Goal: Task Accomplishment & Management: Manage account settings

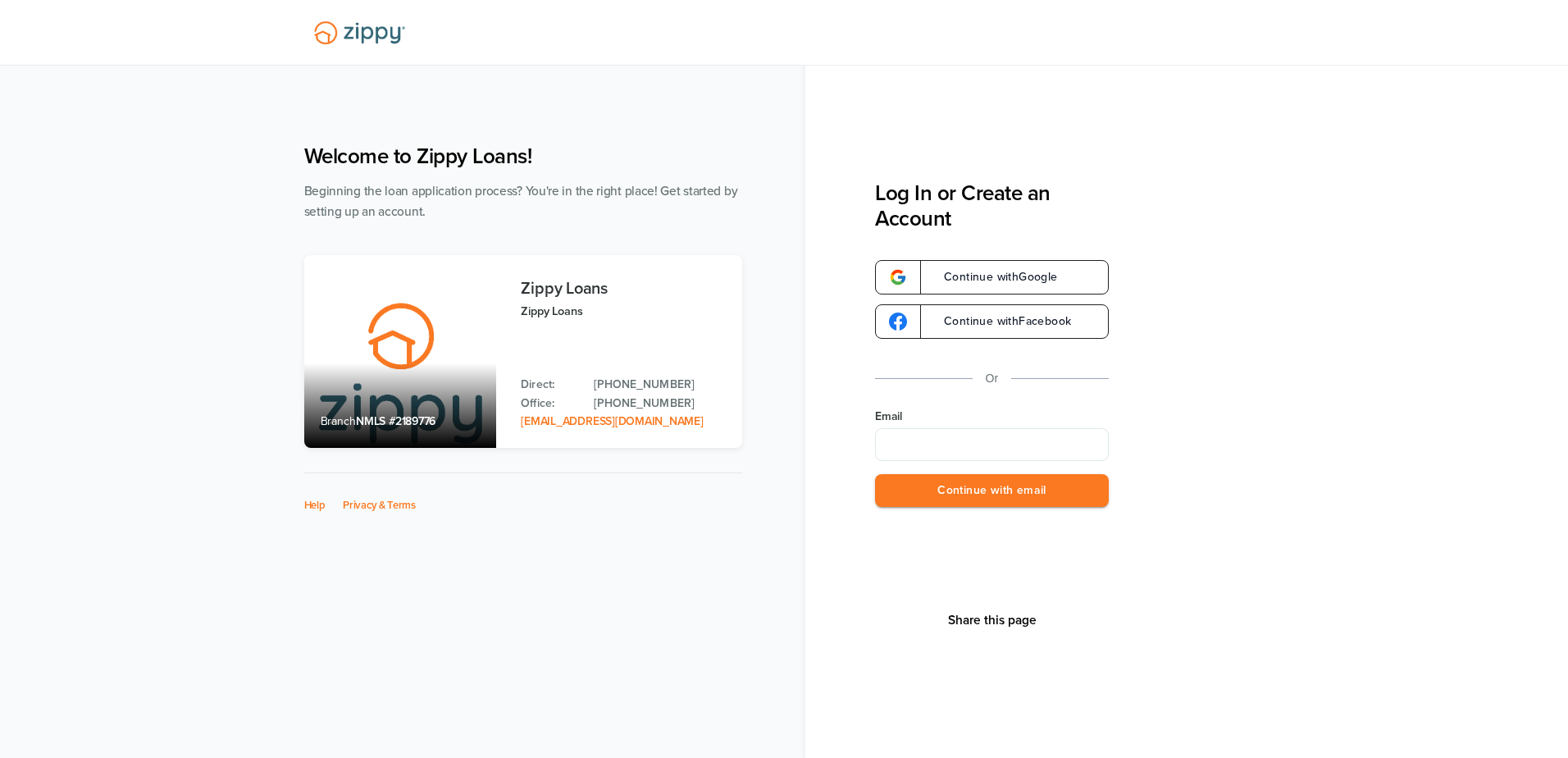
click at [1029, 453] on input "Email" at bounding box center [992, 444] width 234 height 33
type input "**********"
click at [995, 497] on button "Continue with email" at bounding box center [992, 491] width 234 height 33
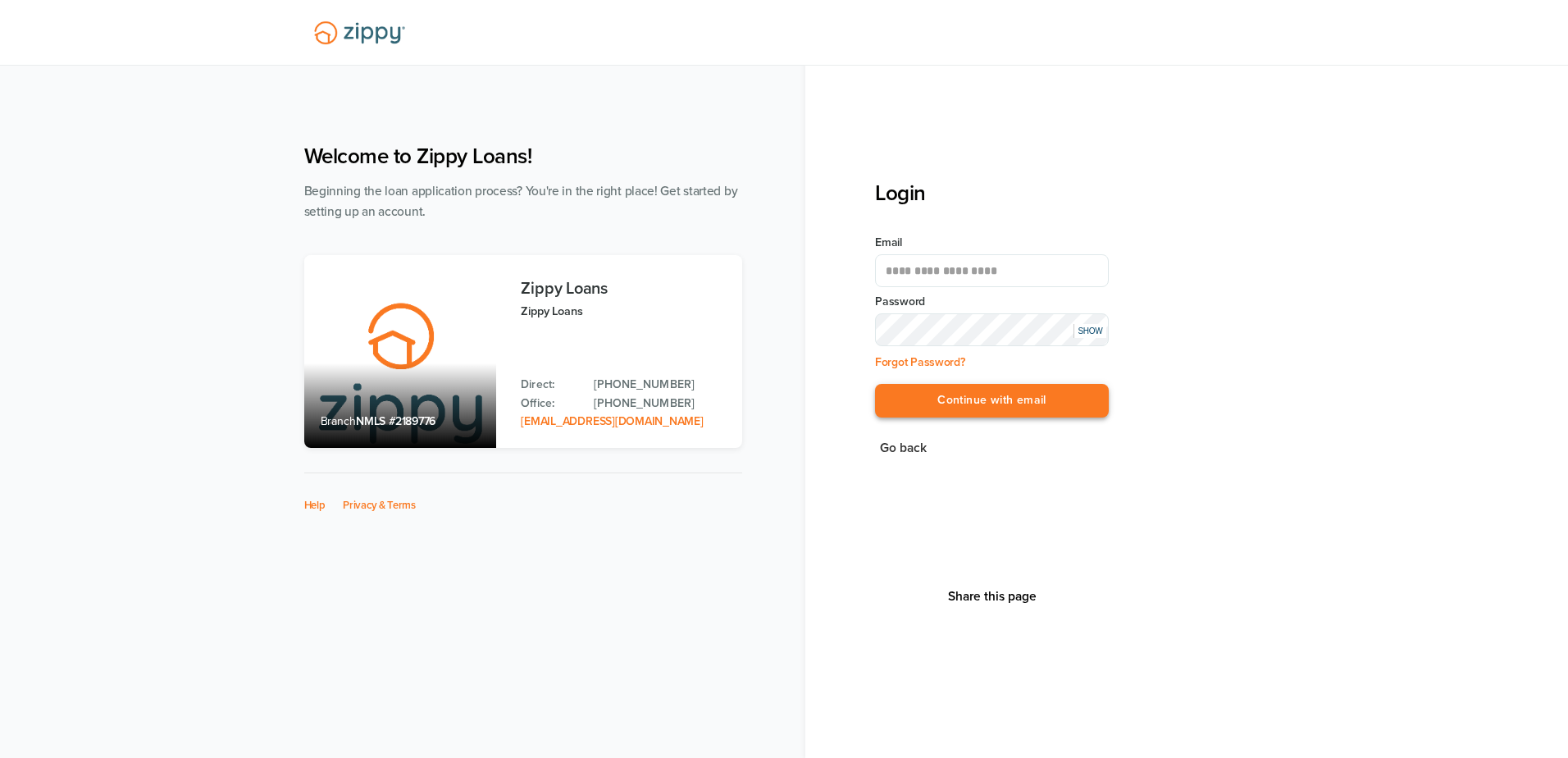
click at [972, 394] on button "Continue with email" at bounding box center [992, 400] width 234 height 33
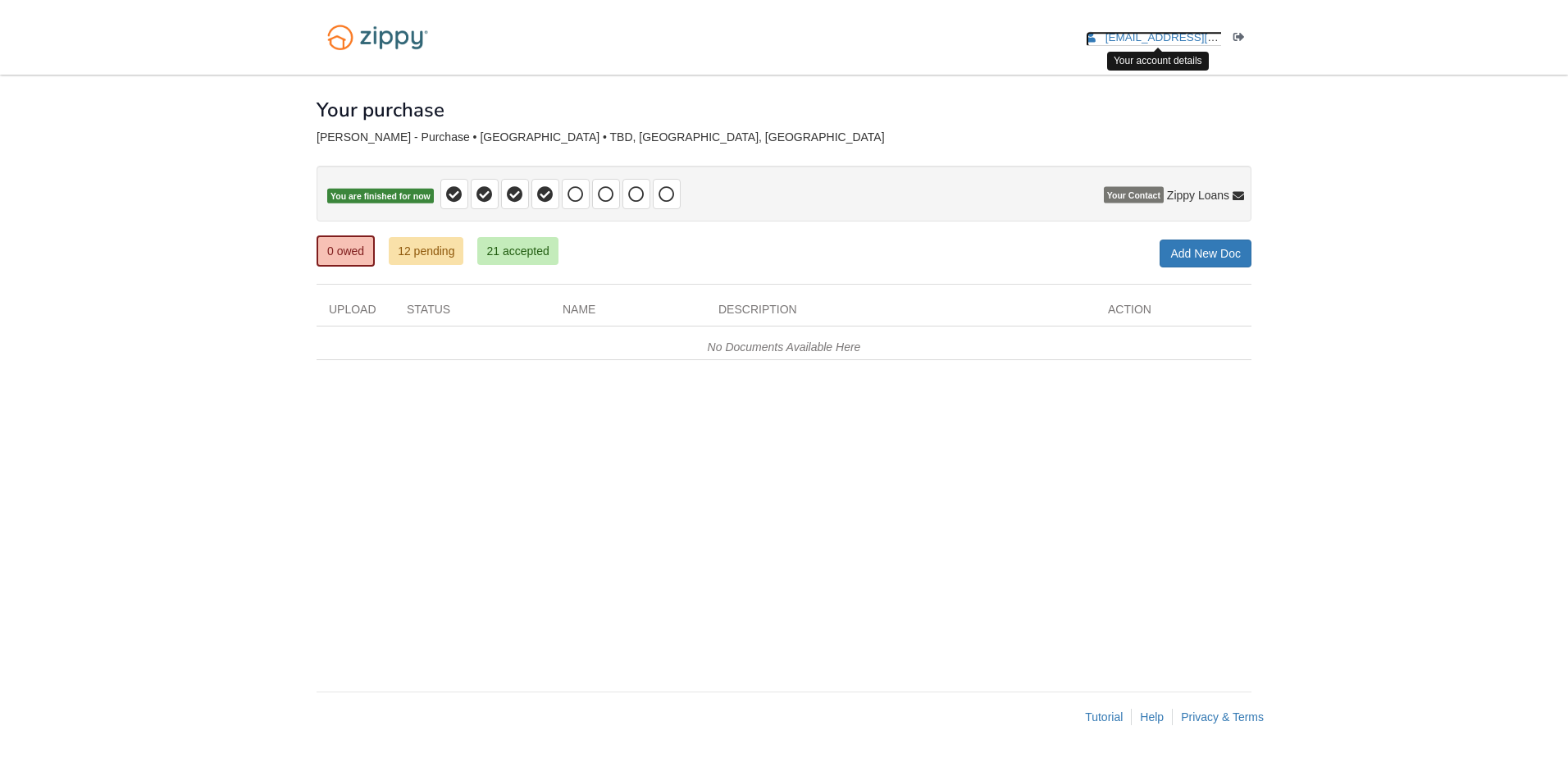
click at [1162, 31] on span "[EMAIL_ADDRESS][DOMAIN_NAME]" at bounding box center [1199, 37] width 188 height 13
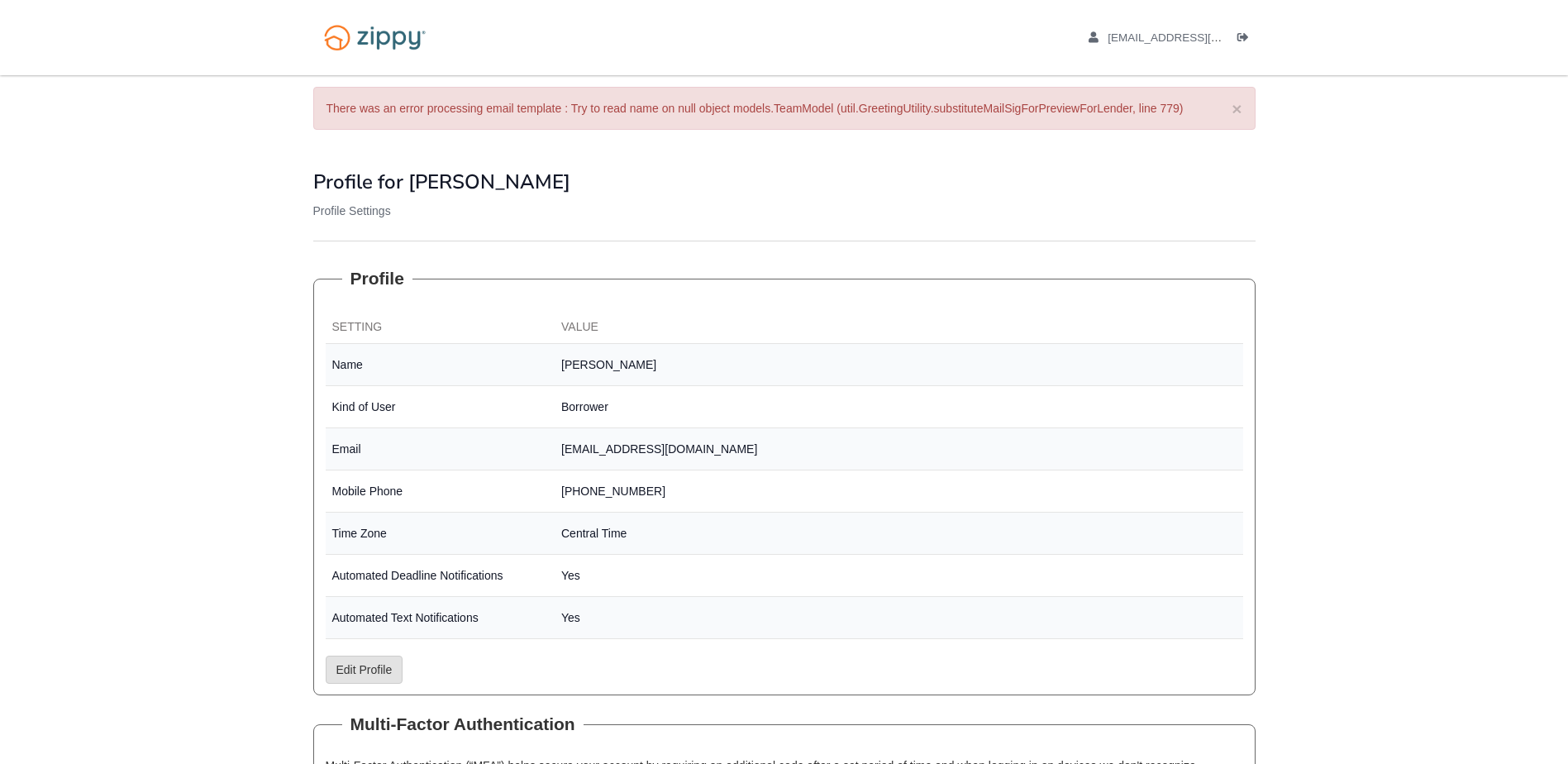
click at [1143, 26] on div "[EMAIL_ADDRESS][DOMAIN_NAME] Logout" at bounding box center [1153, 37] width 205 height 75
click at [1143, 34] on span "[EMAIL_ADDRESS][DOMAIN_NAME]" at bounding box center [1202, 37] width 190 height 13
click at [413, 40] on img at bounding box center [375, 38] width 123 height 42
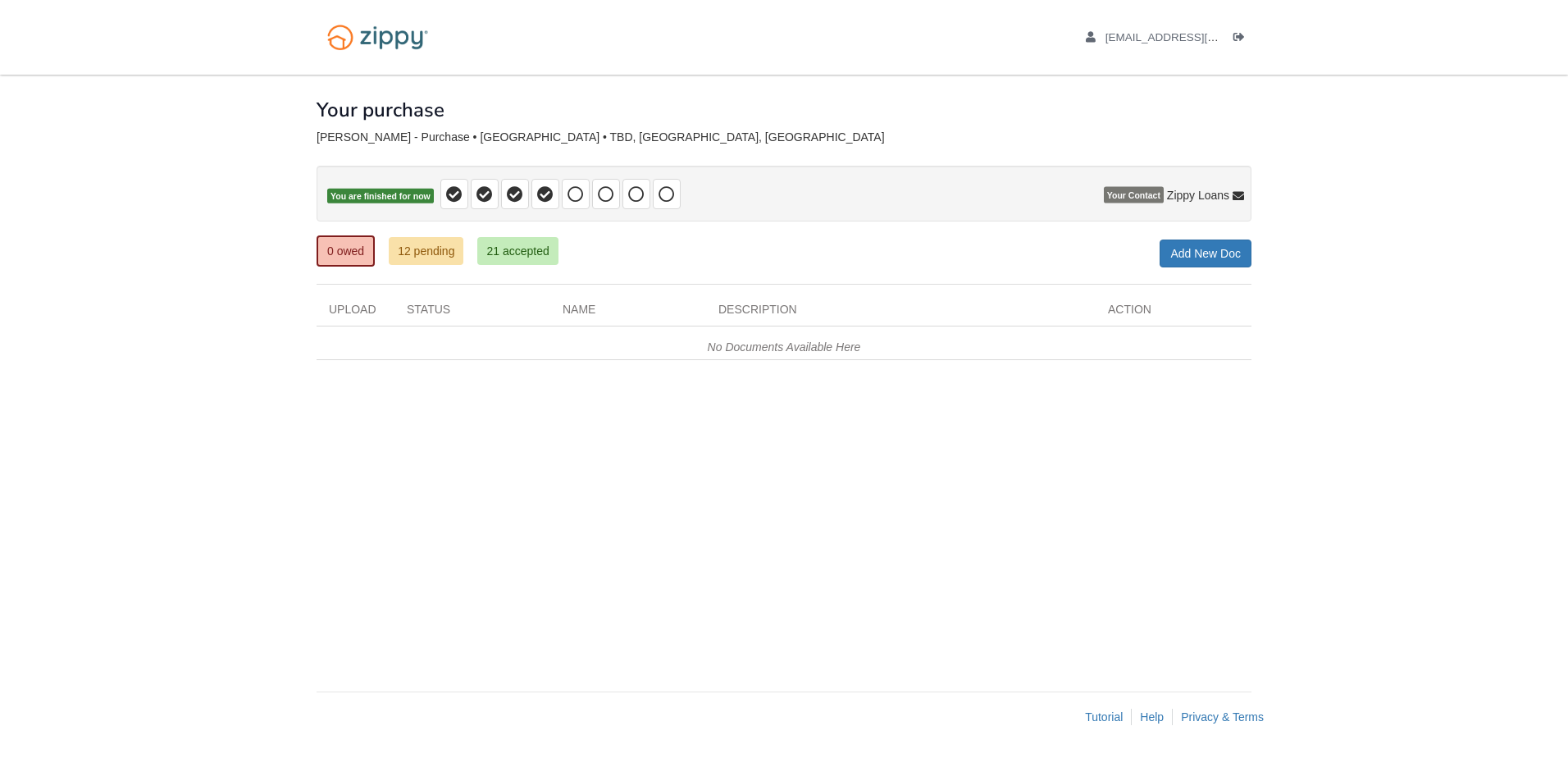
click at [176, 180] on body "[EMAIL_ADDRESS][DOMAIN_NAME] Logout" at bounding box center [784, 379] width 1568 height 758
